Goal: Transaction & Acquisition: Download file/media

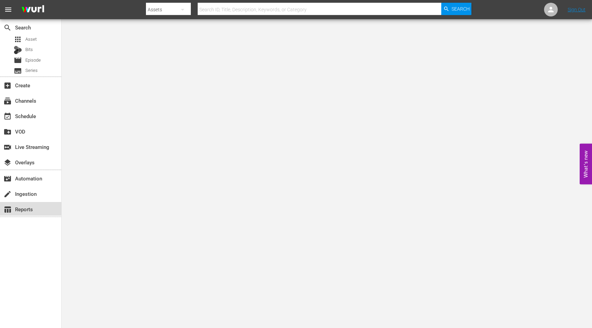
click at [35, 210] on div "table_chart Reports" at bounding box center [19, 208] width 38 height 6
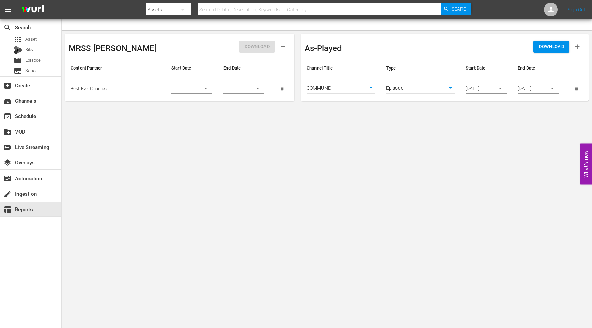
click at [363, 72] on th "Channel Title" at bounding box center [340, 68] width 79 height 16
click at [578, 44] on icon "button" at bounding box center [577, 47] width 8 height 8
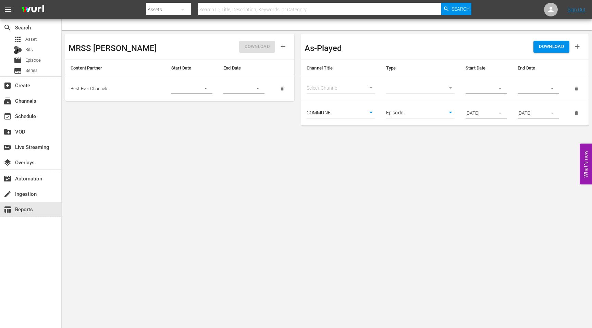
click at [577, 87] on icon "delete" at bounding box center [576, 88] width 5 height 5
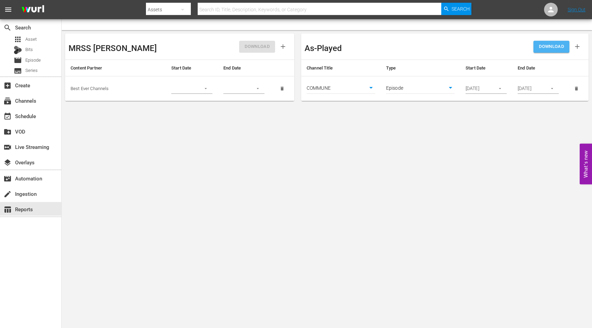
click at [552, 48] on span "DOWNLOAD" at bounding box center [551, 47] width 25 height 8
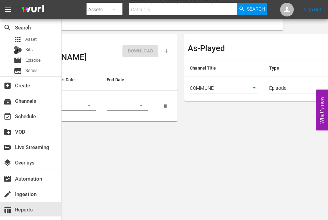
scroll to position [0, 128]
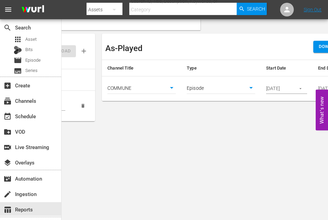
click at [214, 89] on body "menu Search By Assets Search ID, Title, Description, Keywords, or Category Sear…" at bounding box center [164, 110] width 328 height 220
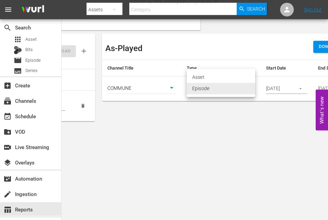
click at [158, 93] on div at bounding box center [164, 110] width 328 height 220
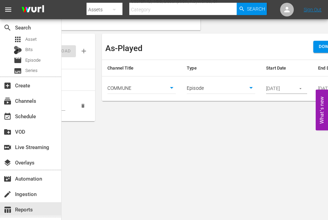
click at [173, 88] on body "menu Search By Assets Search ID, Title, Description, Keywords, or Category Sear…" at bounding box center [164, 110] width 328 height 220
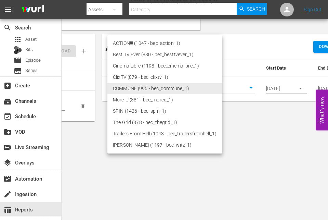
click at [265, 131] on div at bounding box center [164, 110] width 328 height 220
